Goal: Find specific page/section: Find specific page/section

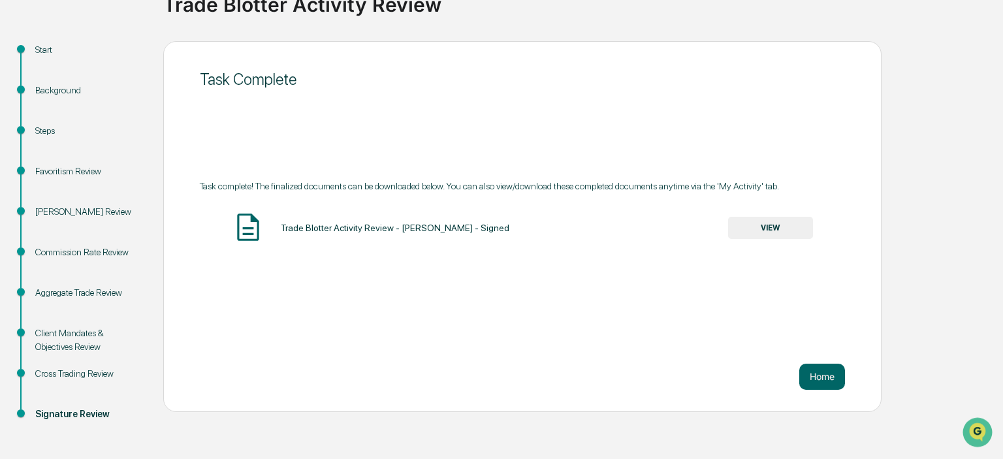
scroll to position [115, 0]
click at [822, 382] on button "Home" at bounding box center [822, 376] width 46 height 26
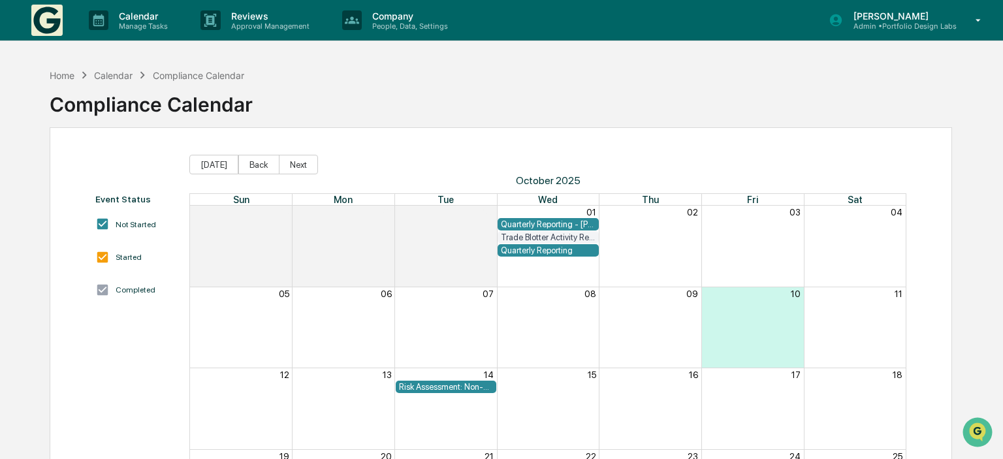
click at [38, 20] on img at bounding box center [46, 20] width 31 height 31
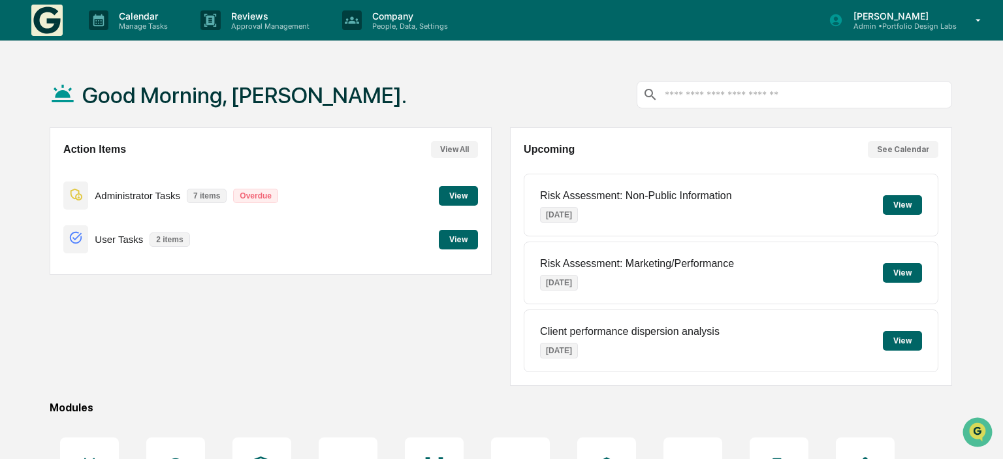
click at [465, 247] on button "View" at bounding box center [458, 240] width 39 height 20
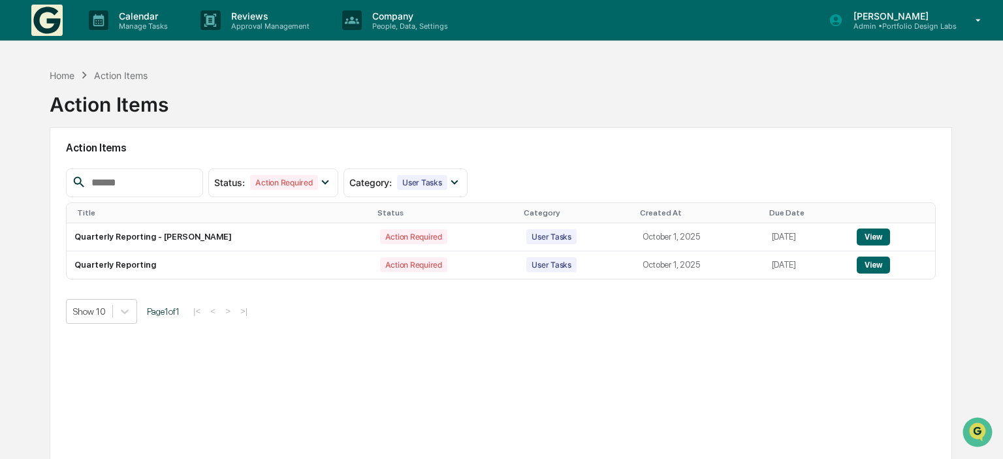
click at [911, 22] on p "[PERSON_NAME]" at bounding box center [900, 15] width 114 height 11
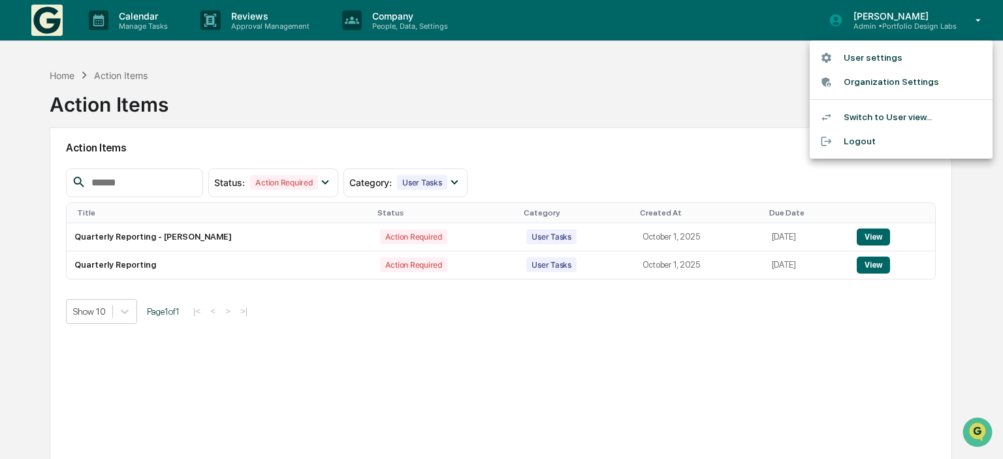
click at [364, 102] on div at bounding box center [501, 229] width 1003 height 459
